Goal: Information Seeking & Learning: Obtain resource

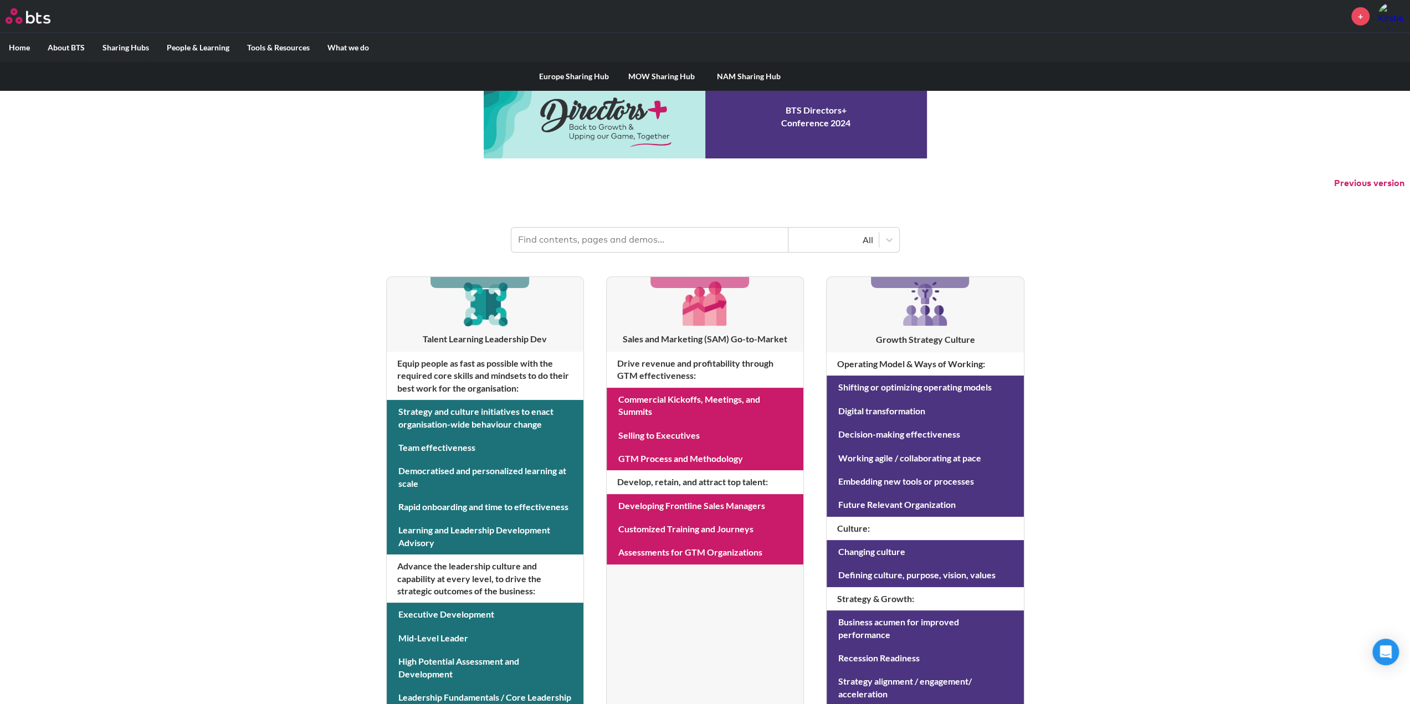
click at [660, 75] on link "MOW Sharing Hub" at bounding box center [662, 76] width 88 height 29
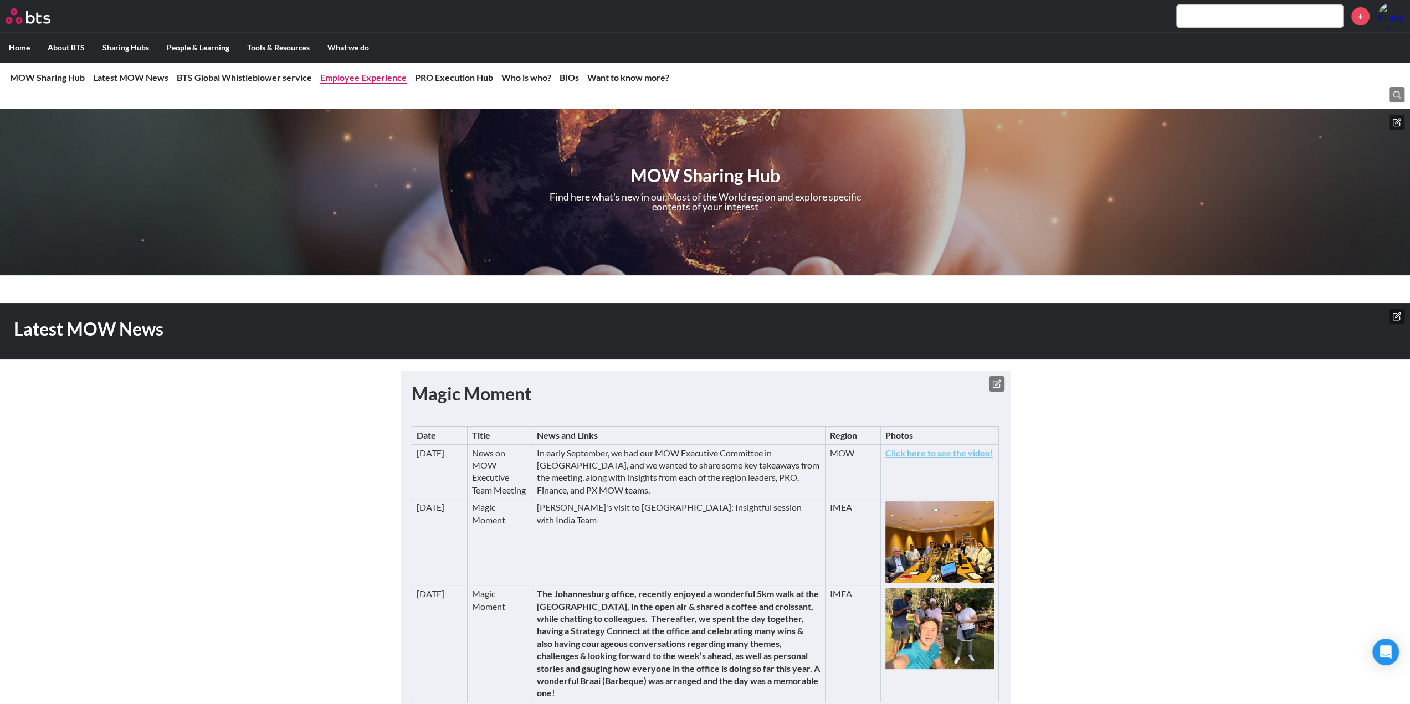
click at [373, 74] on link "Employee Experience" at bounding box center [363, 77] width 86 height 11
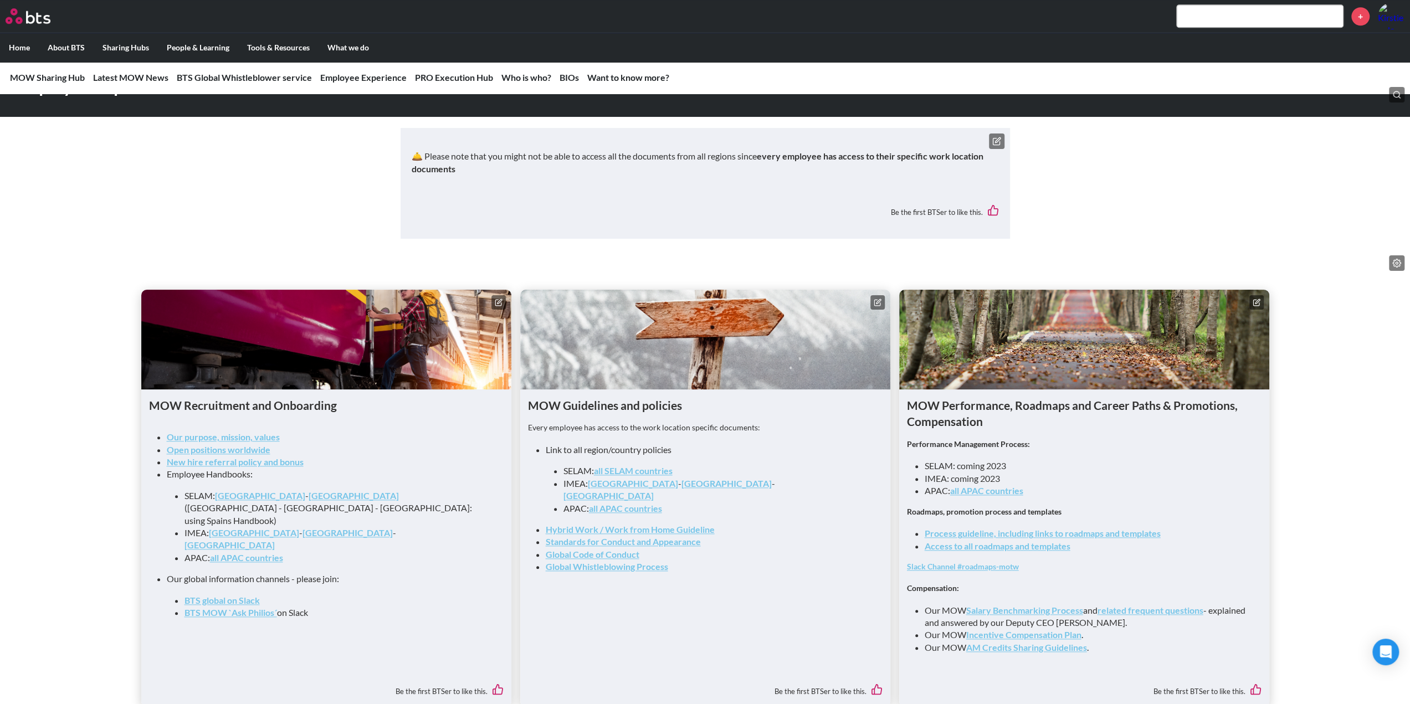
scroll to position [927, 0]
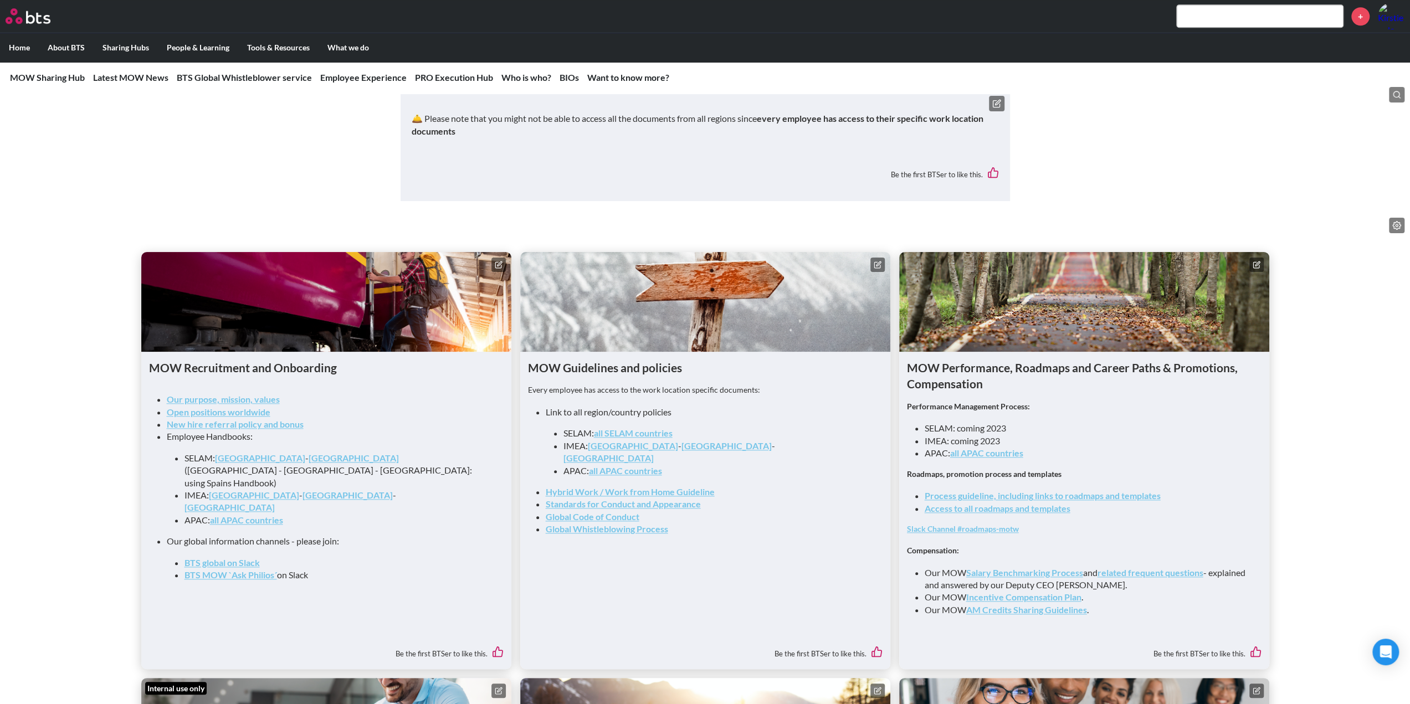
click at [1039, 513] on link "Access to all roadmaps and templates" at bounding box center [997, 508] width 146 height 11
